Goal: Check status: Check status

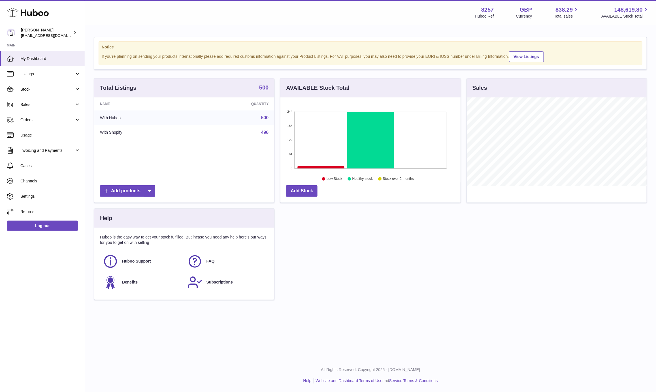
scroll to position [88, 180]
click at [44, 117] on span "Orders" at bounding box center [47, 119] width 54 height 5
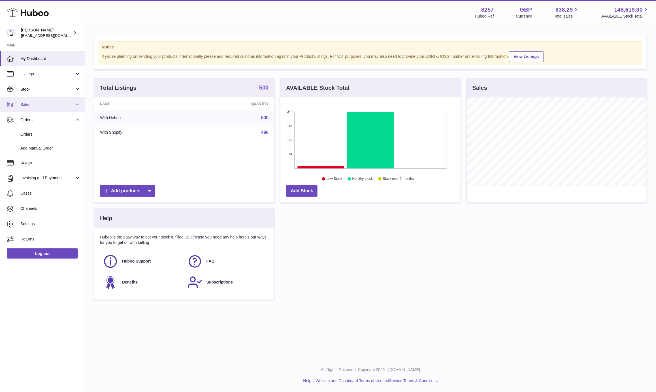
click at [66, 107] on link "Sales" at bounding box center [42, 104] width 85 height 15
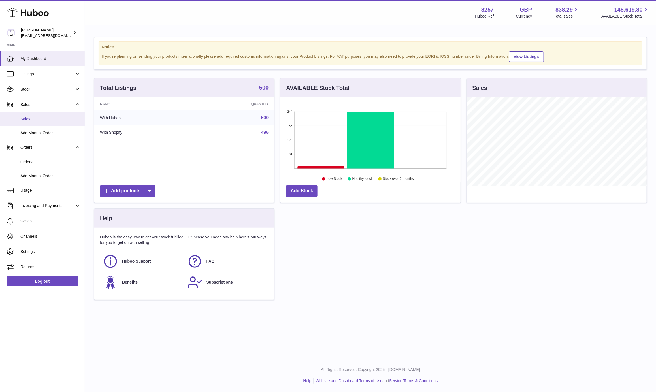
click at [59, 122] on link "Sales" at bounding box center [42, 119] width 85 height 14
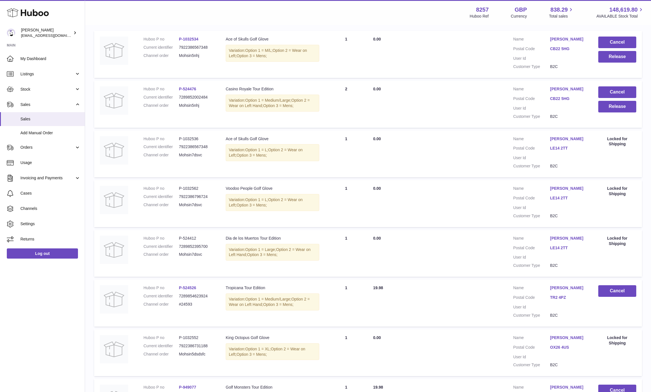
scroll to position [113, 0]
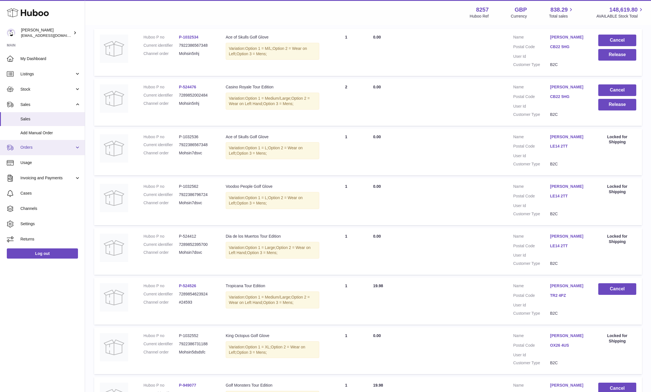
click at [42, 147] on span "Orders" at bounding box center [47, 147] width 54 height 5
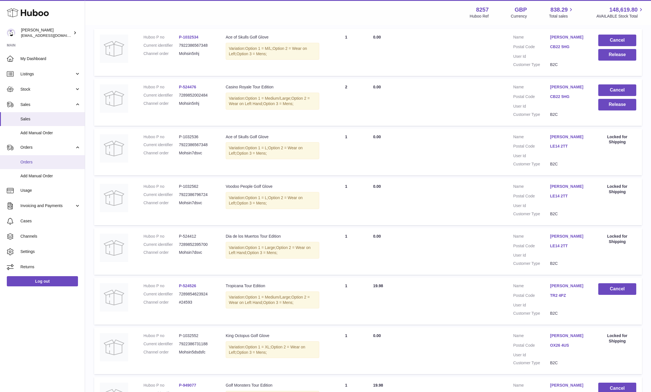
click at [40, 160] on span "Orders" at bounding box center [50, 162] width 60 height 5
